Goal: Obtain resource: Obtain resource

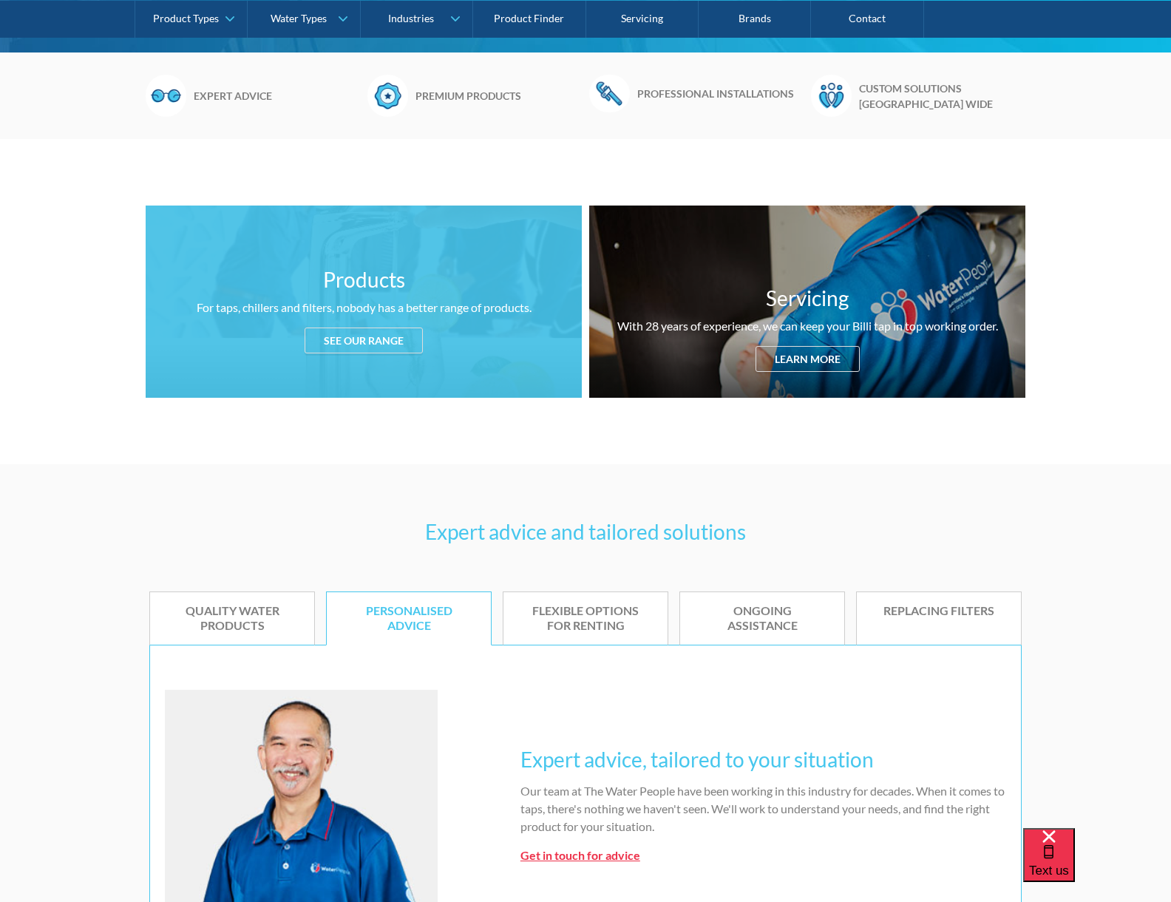
click at [351, 334] on div "See our range" at bounding box center [364, 341] width 118 height 26
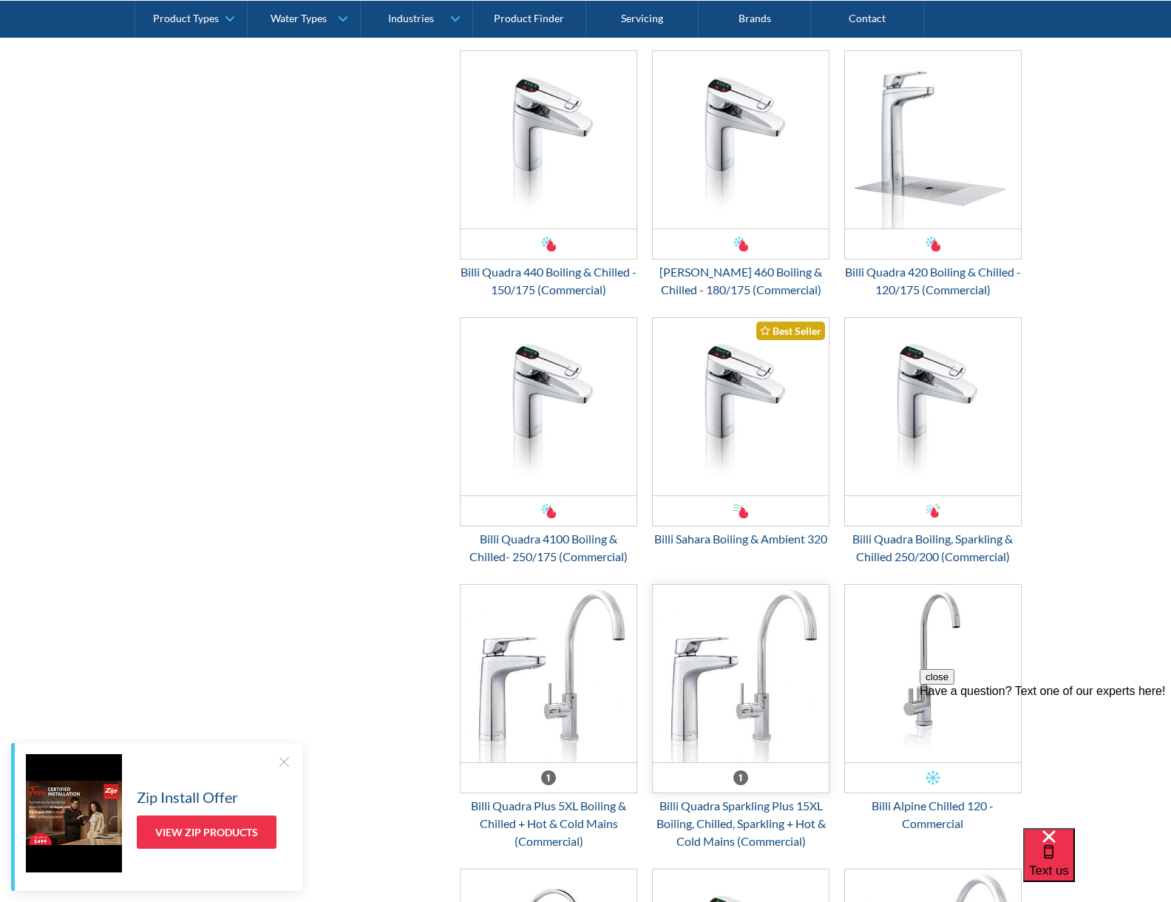
scroll to position [3209, 0]
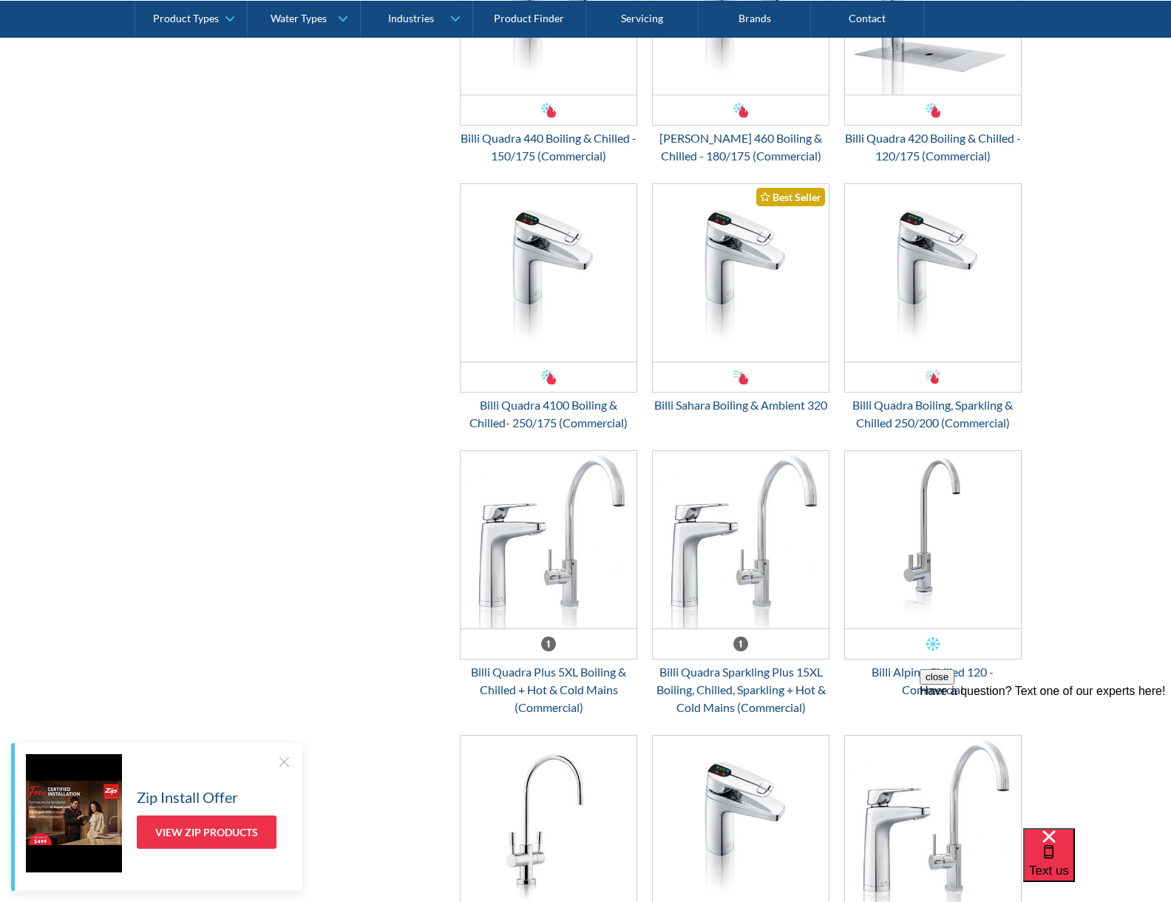
click at [955, 685] on button "close" at bounding box center [937, 677] width 35 height 16
click at [980, 590] on img "Email Form 3" at bounding box center [933, 539] width 176 height 177
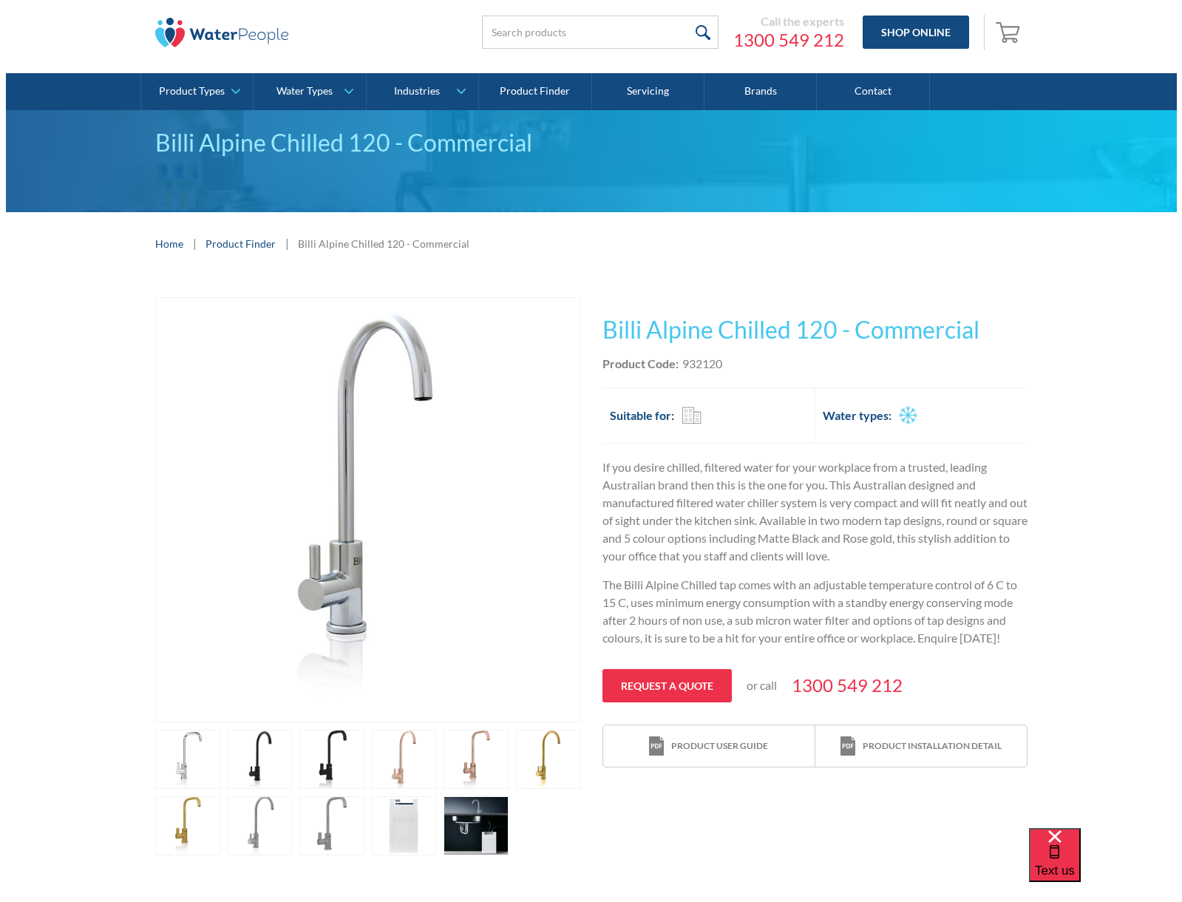
scroll to position [74, 0]
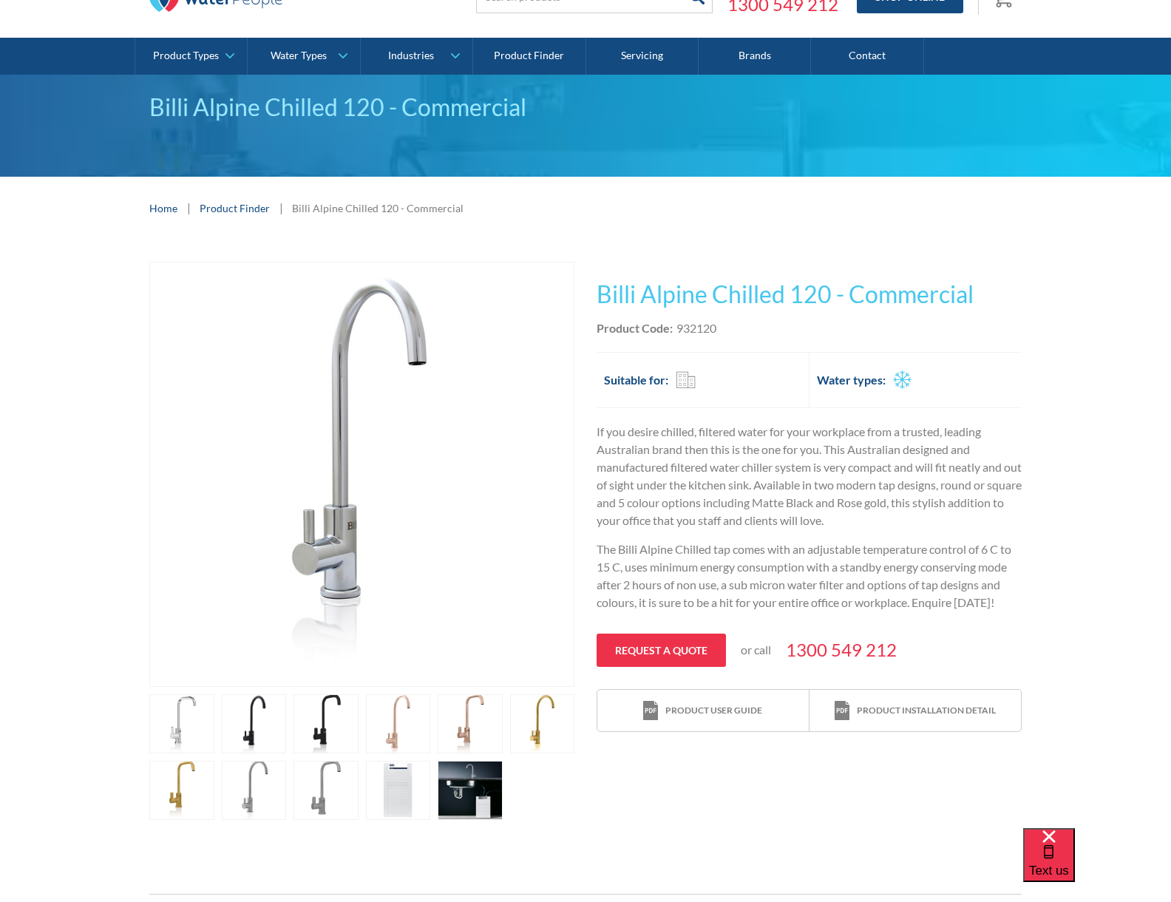
click at [214, 753] on link "open lightbox" at bounding box center [181, 723] width 65 height 59
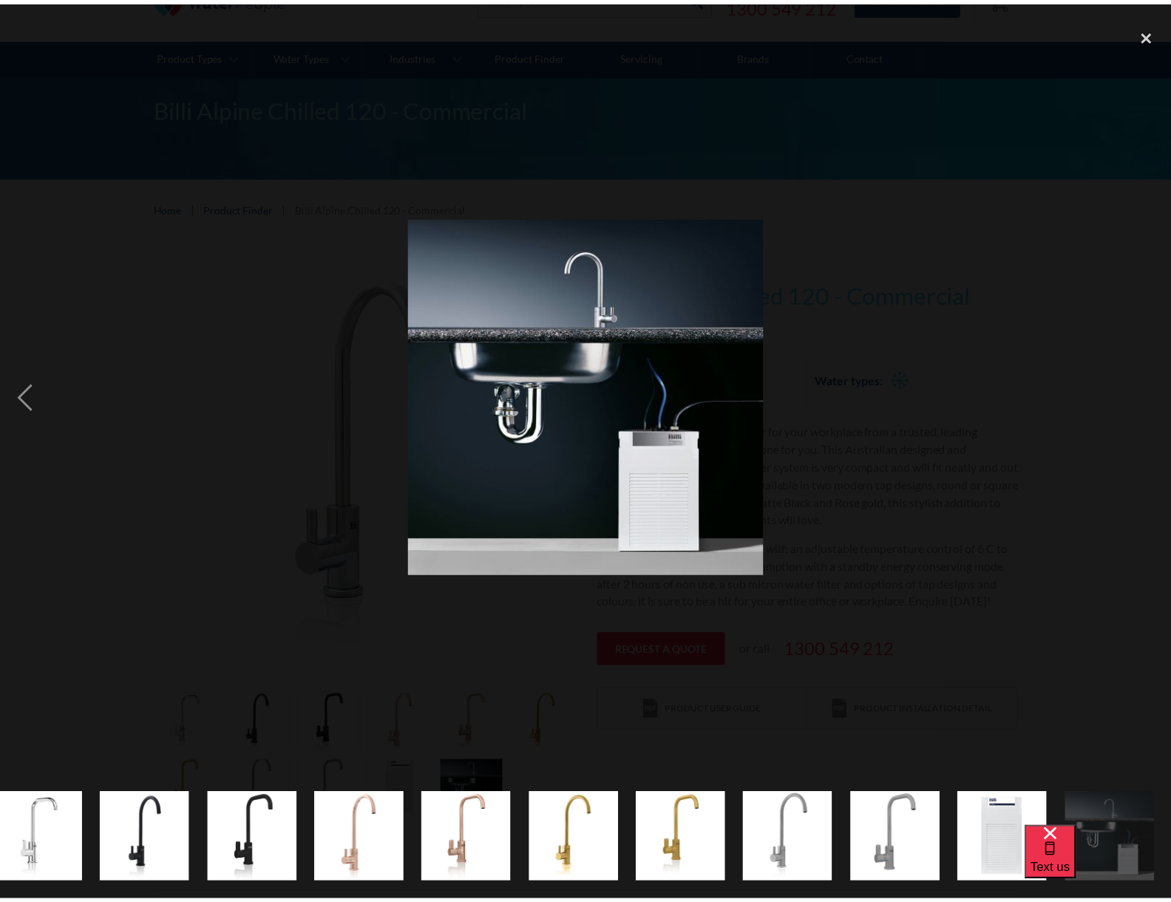
scroll to position [0, 135]
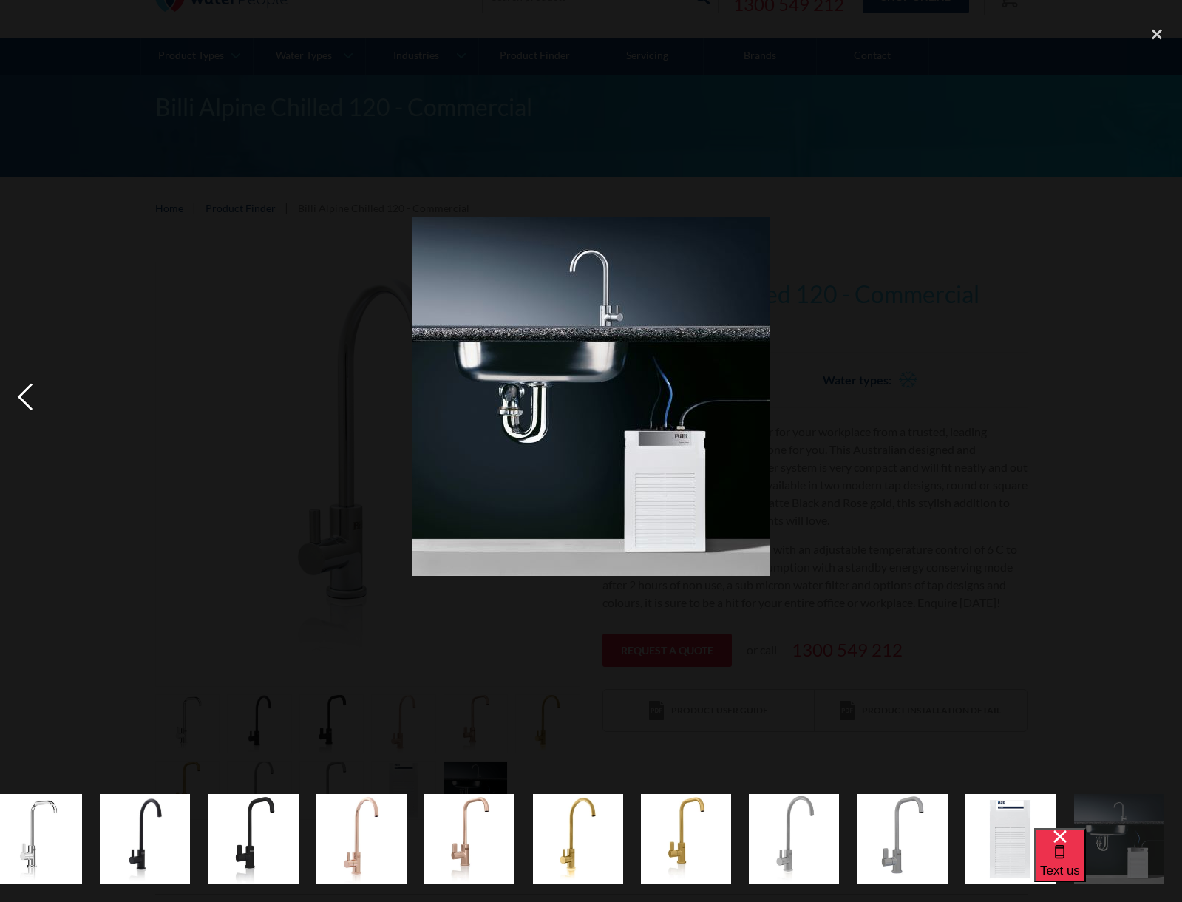
click at [22, 399] on div "previous image" at bounding box center [25, 397] width 50 height 758
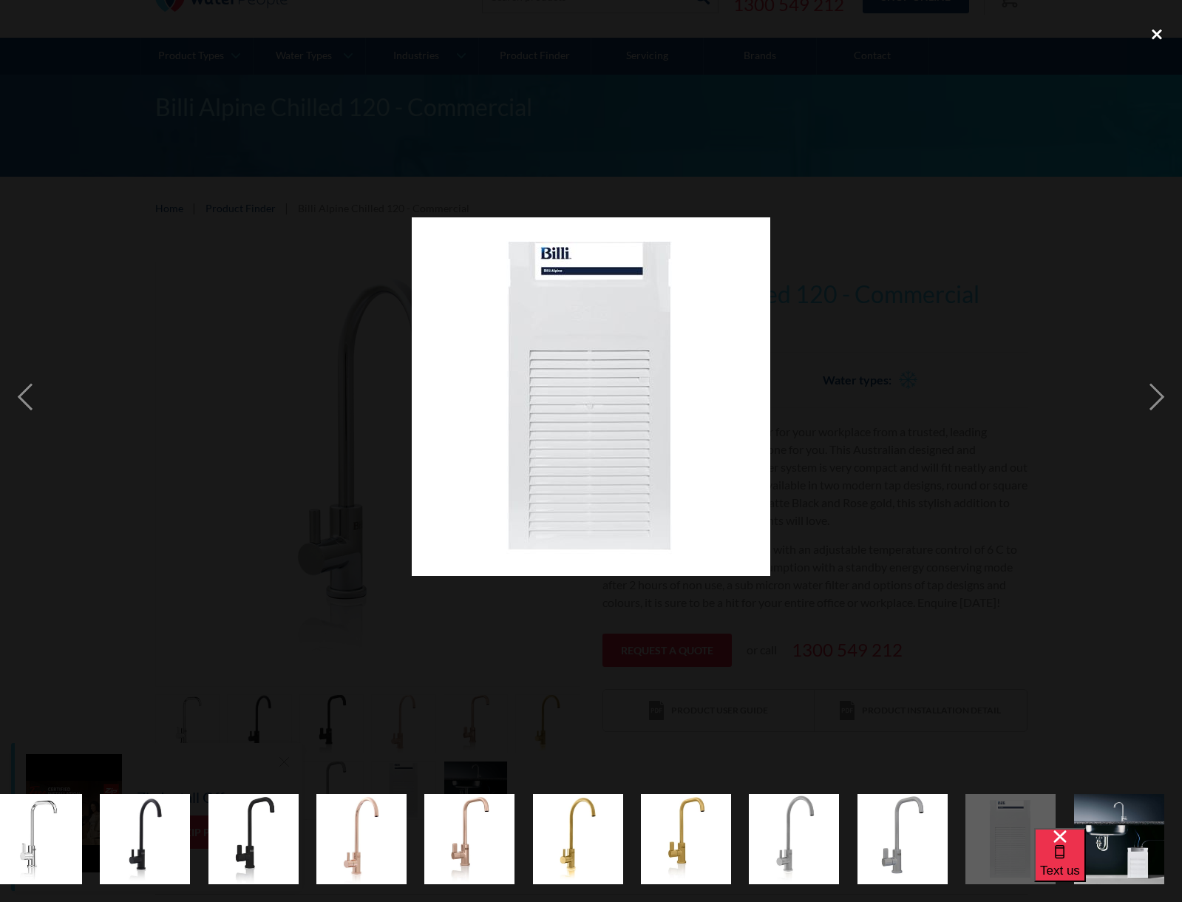
click at [1164, 30] on div "close lightbox" at bounding box center [1157, 34] width 50 height 33
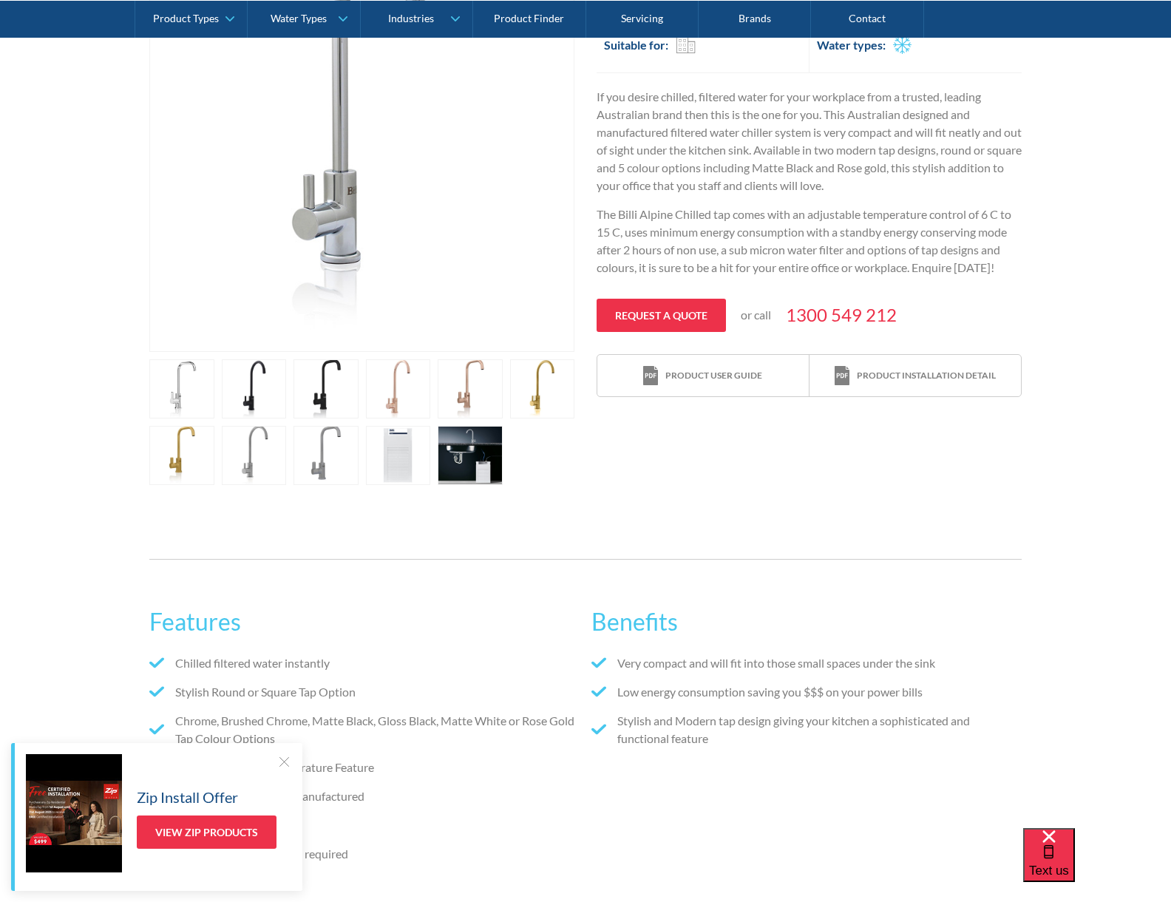
scroll to position [222, 0]
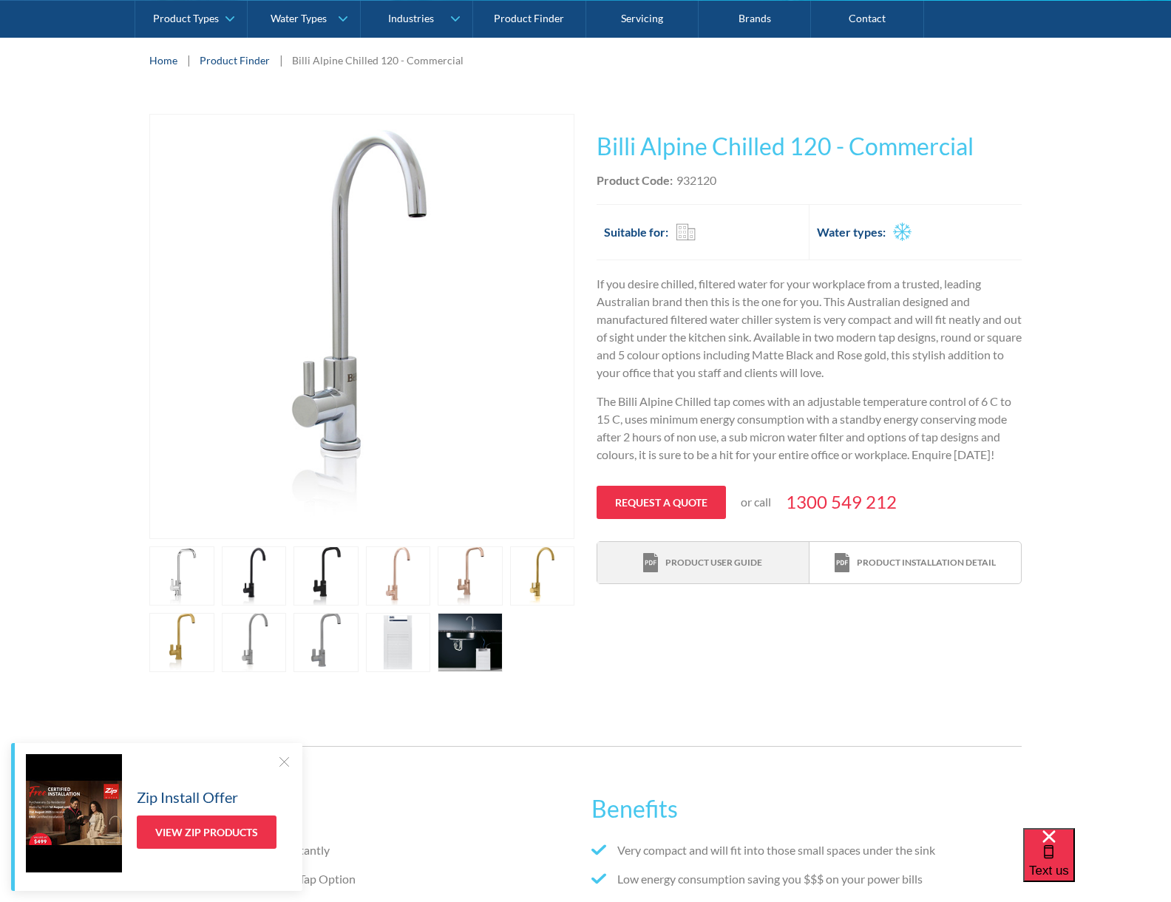
click at [705, 558] on div "Product user guide" at bounding box center [713, 562] width 97 height 13
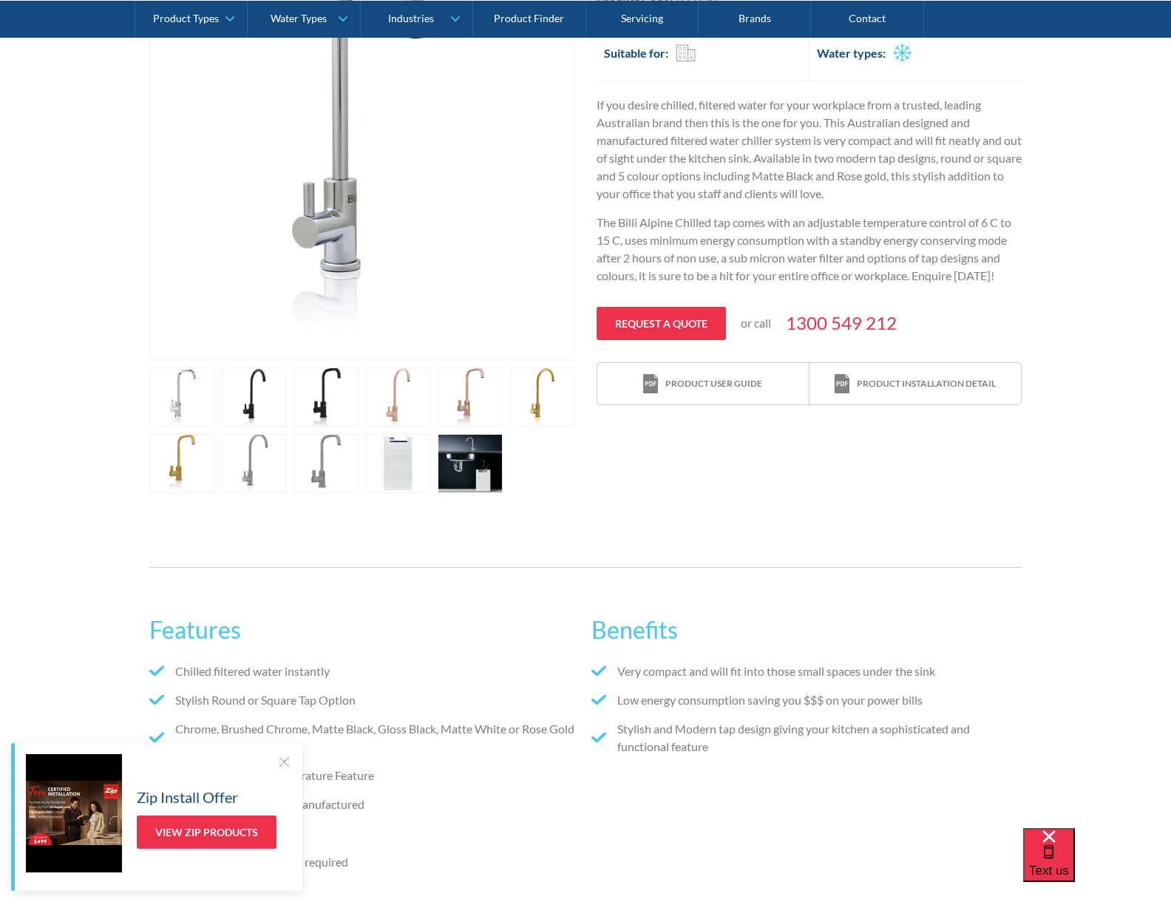
scroll to position [591, 0]
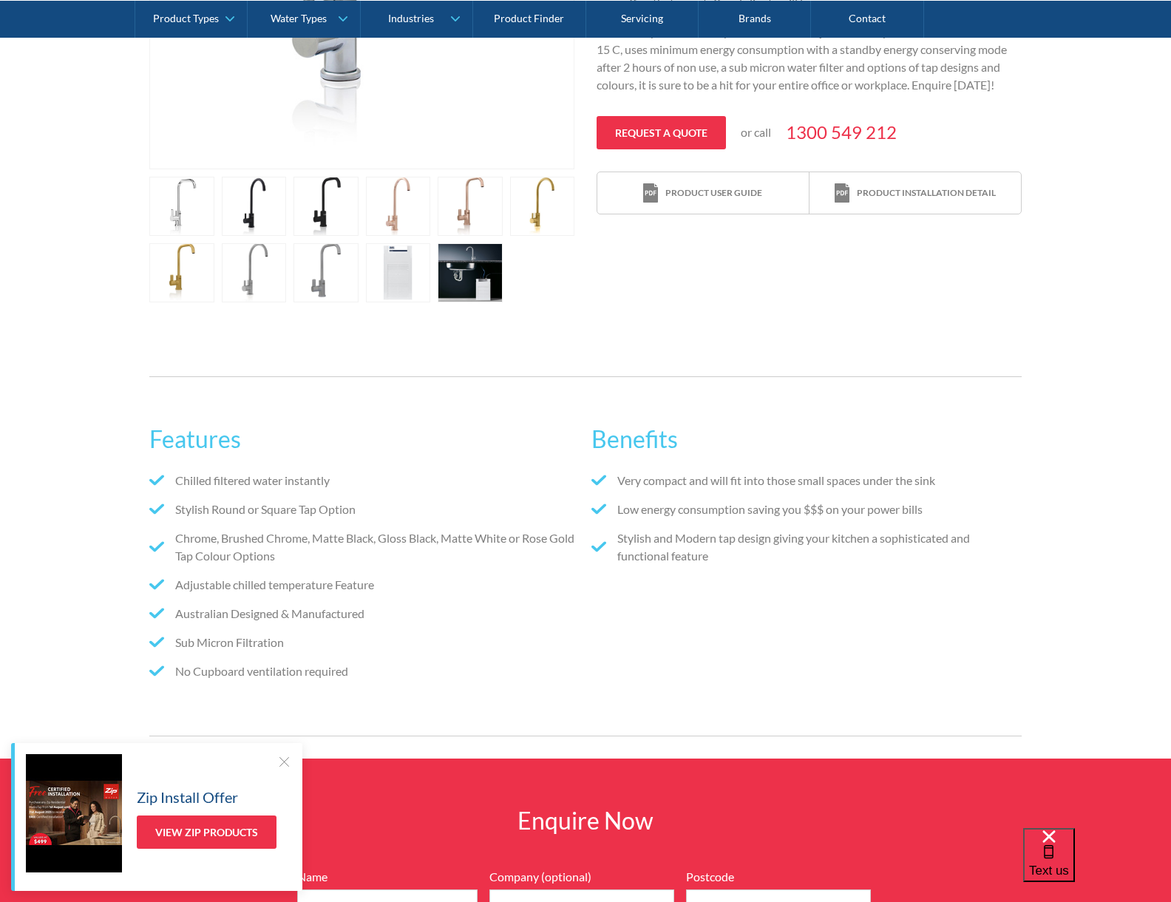
click at [289, 764] on div at bounding box center [284, 761] width 15 height 15
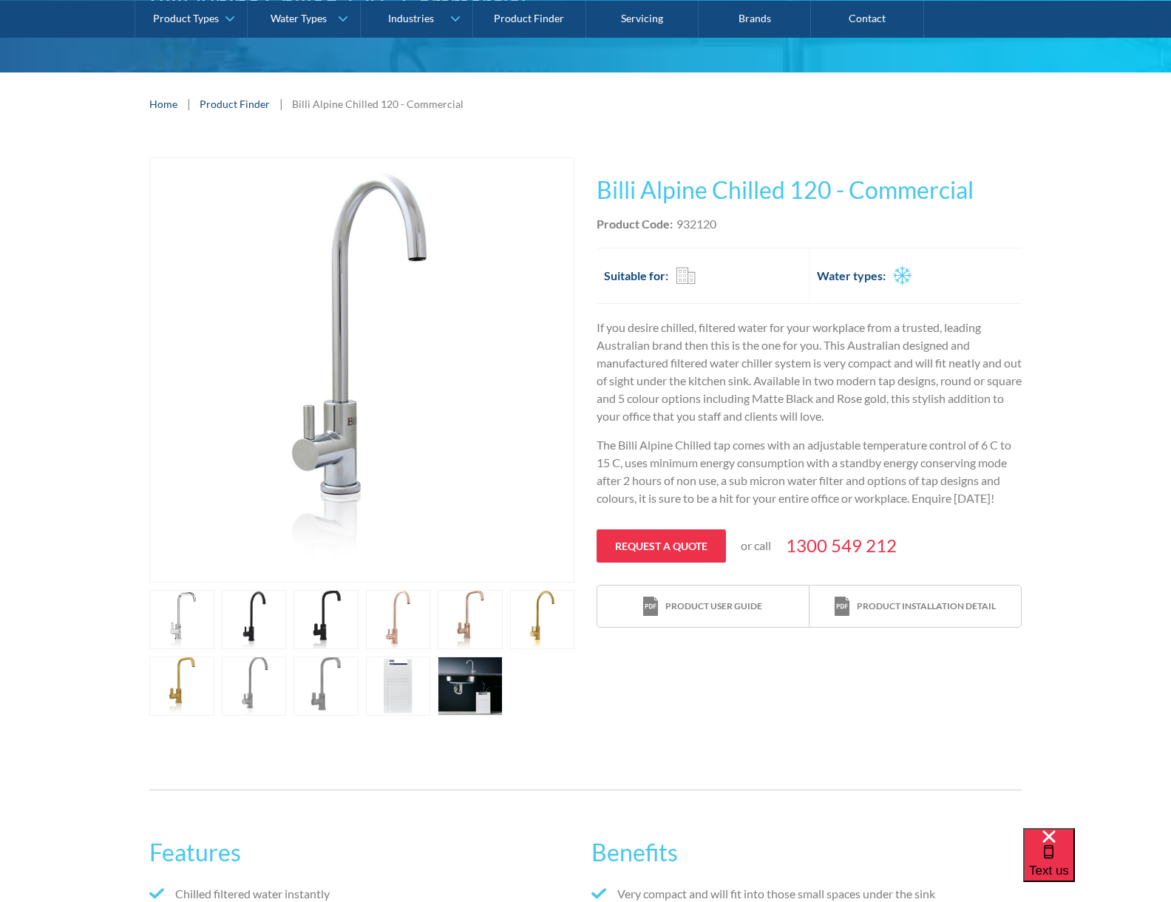
scroll to position [222, 0]
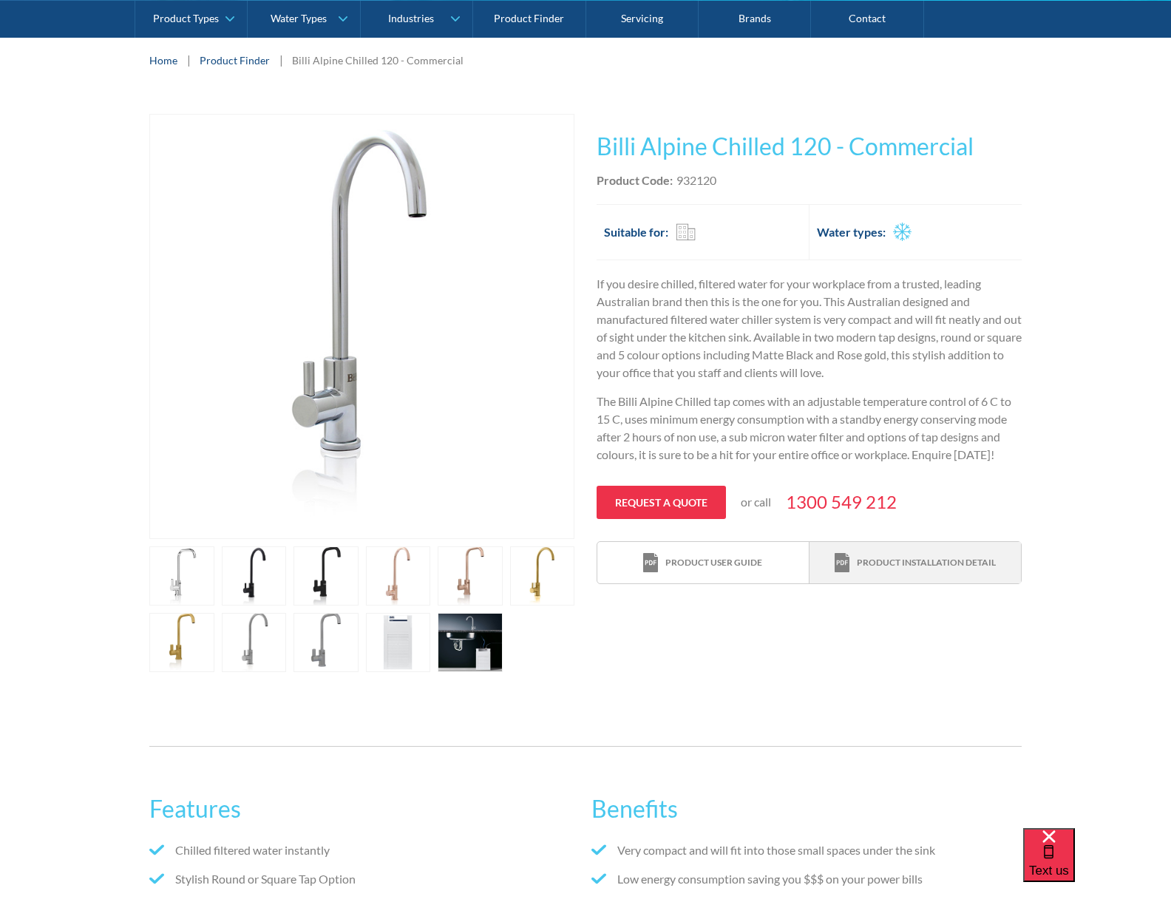
click at [891, 560] on div "Product installation detail" at bounding box center [926, 562] width 139 height 13
